Goal: Transaction & Acquisition: Purchase product/service

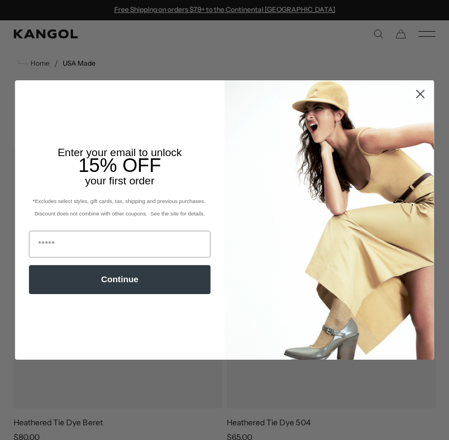
click at [417, 95] on icon "Close dialog" at bounding box center [420, 93] width 7 height 7
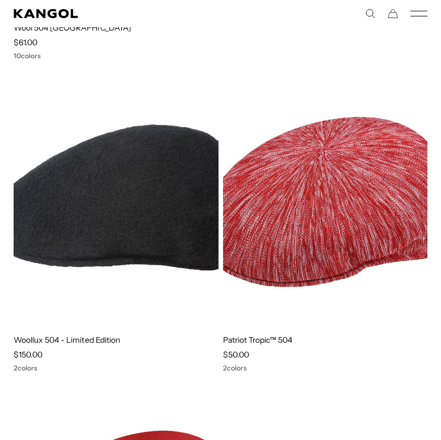
click at [228, 369] on div "2 colors" at bounding box center [325, 368] width 205 height 8
click at [230, 369] on div "2 colors" at bounding box center [325, 368] width 205 height 8
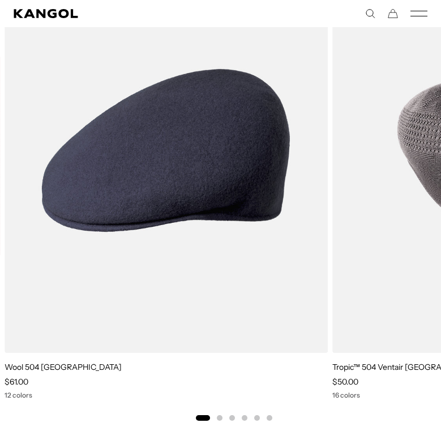
scroll to position [0, 0]
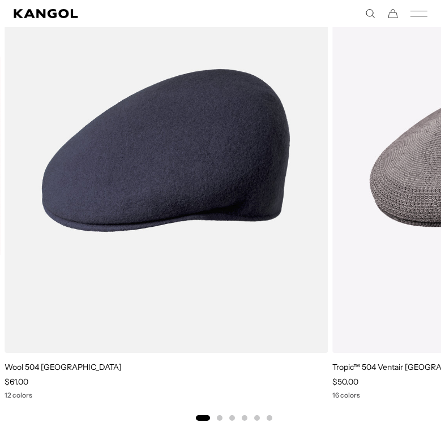
click at [221, 419] on button "Go to slide 2" at bounding box center [220, 418] width 6 height 6
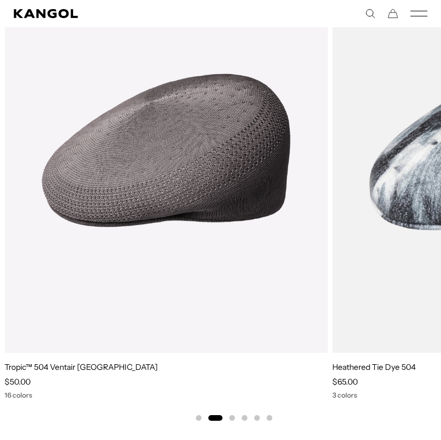
click at [221, 419] on button "Go to slide 2" at bounding box center [215, 418] width 14 height 6
click at [231, 417] on button "Go to slide 3" at bounding box center [232, 418] width 6 height 6
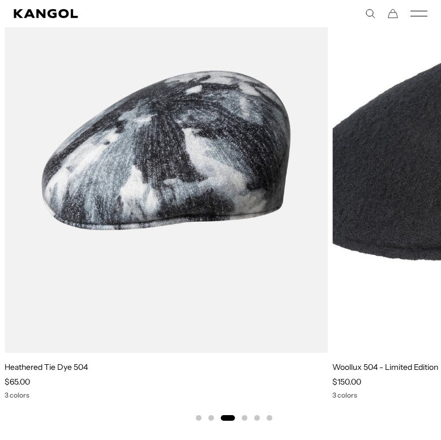
click at [244, 415] on button "Go to slide 4" at bounding box center [245, 418] width 6 height 6
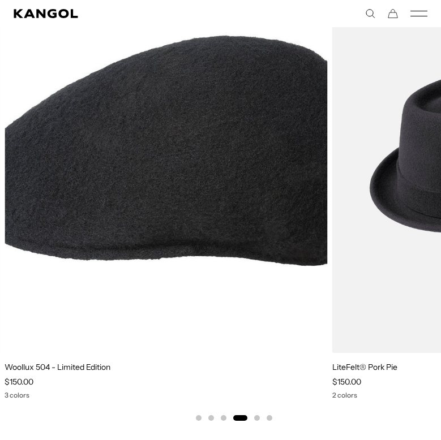
click at [257, 415] on button "Go to slide 5" at bounding box center [257, 418] width 6 height 6
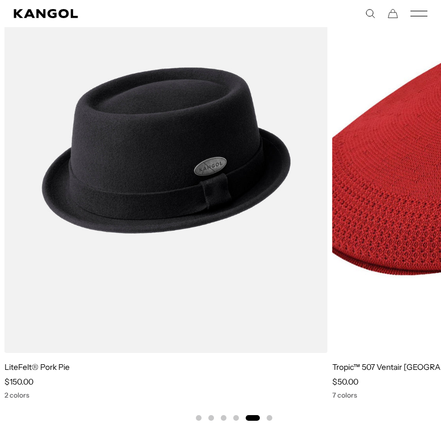
click at [269, 419] on button "Go to slide 6" at bounding box center [269, 418] width 6 height 6
